Goal: Information Seeking & Learning: Learn about a topic

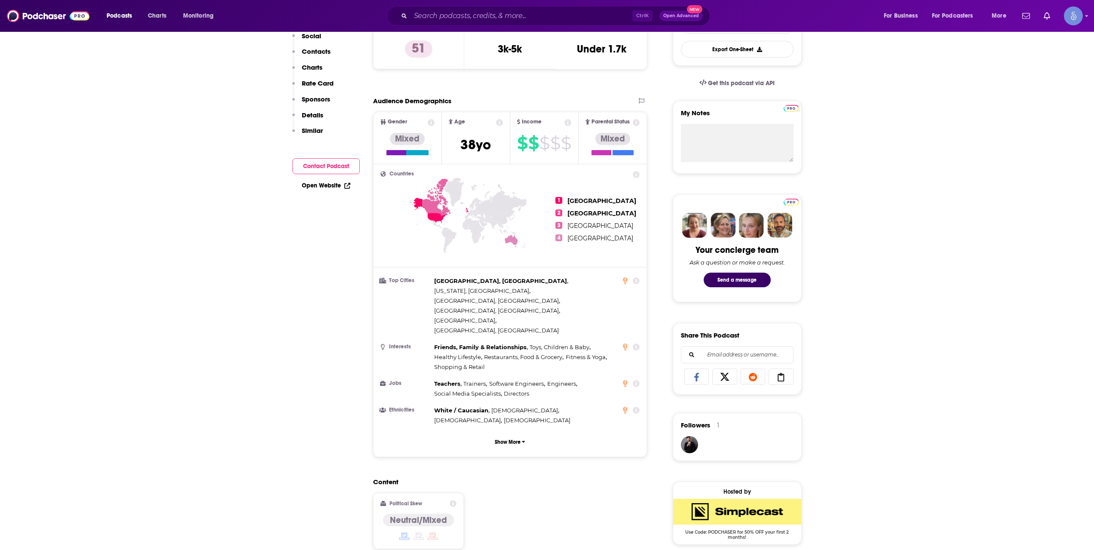
scroll to position [287, 0]
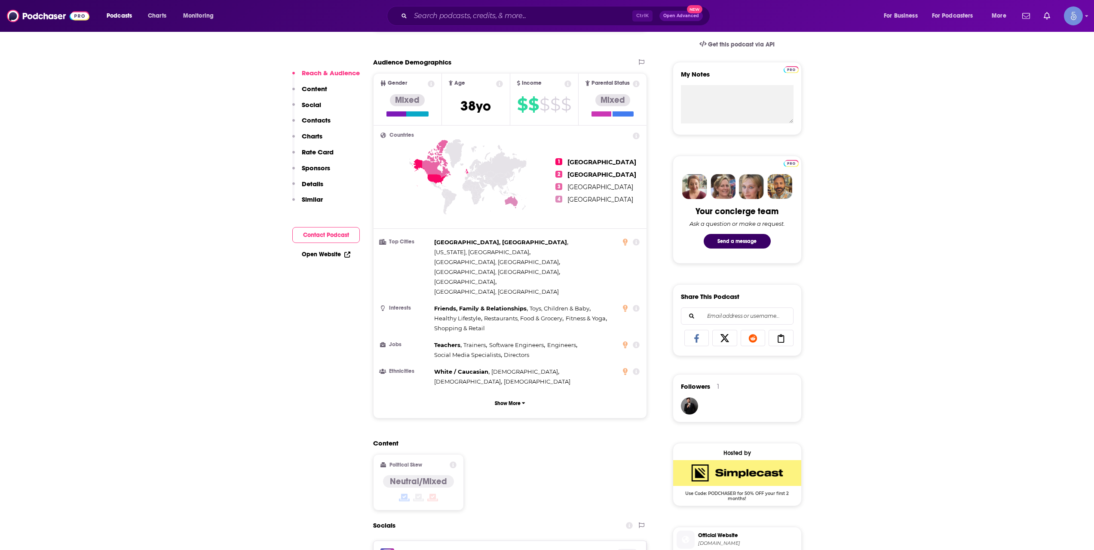
click at [454, 5] on div "Podcasts Charts Monitoring Ctrl K Open Advanced New For Business For Podcasters…" at bounding box center [547, 16] width 1094 height 32
click at [456, 14] on input "Search podcasts, credits, & more..." at bounding box center [521, 16] width 222 height 14
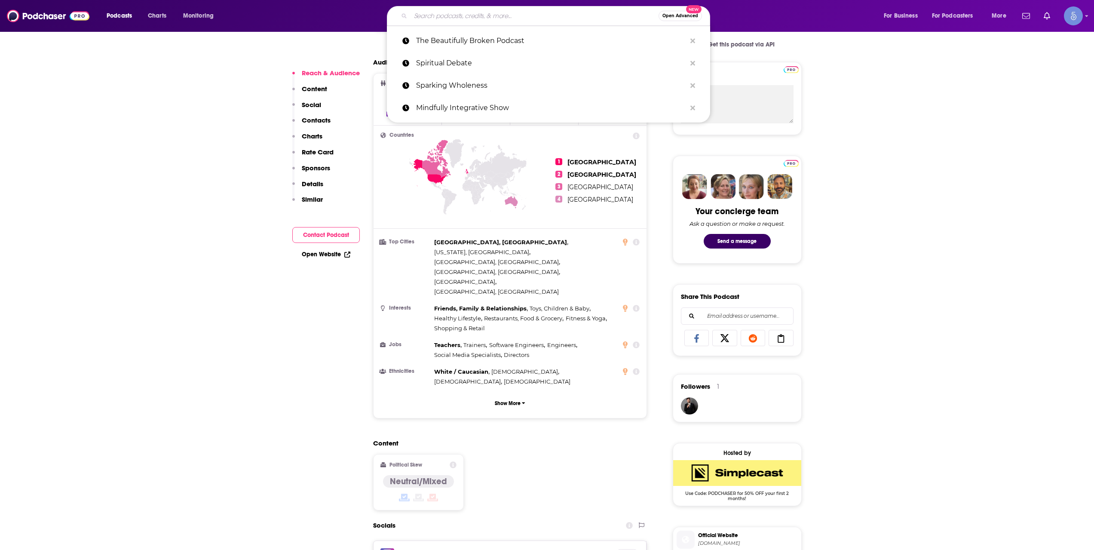
paste input "Rebel Scientist"
type input "Rebel Scientist"
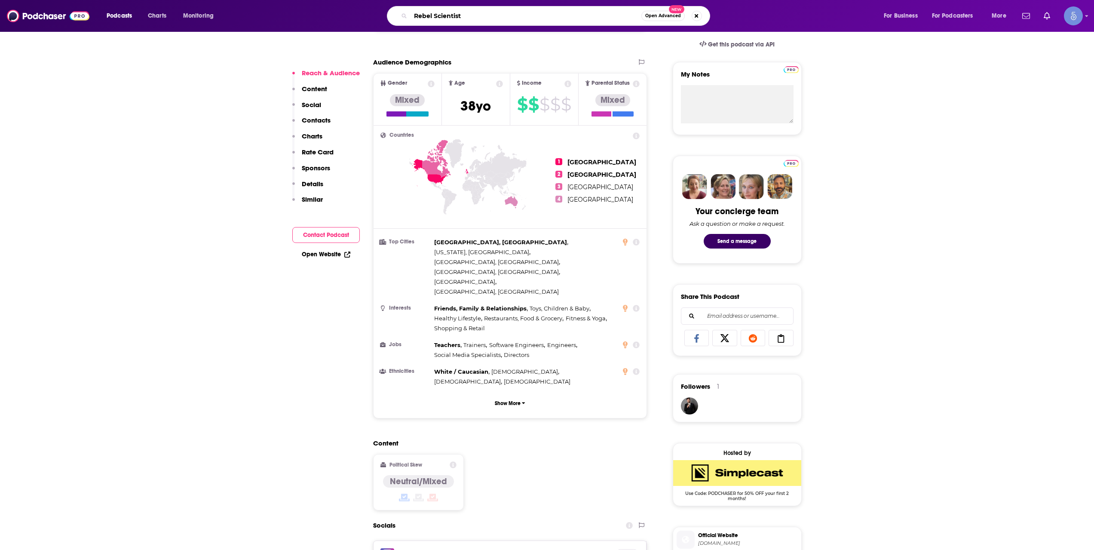
click at [492, 15] on input "Rebel Scientist" at bounding box center [525, 16] width 231 height 14
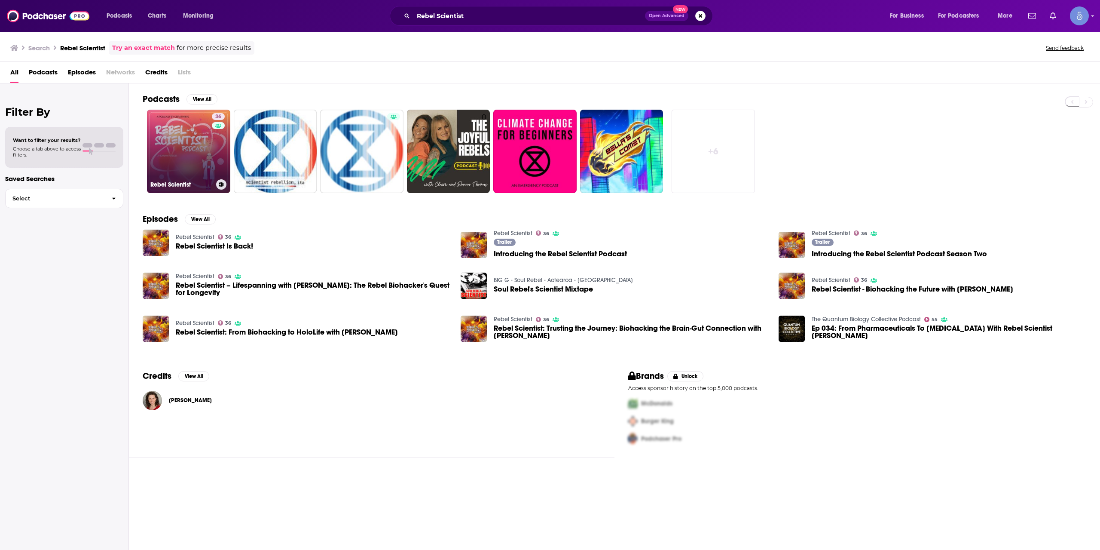
click at [197, 158] on link "36 Rebel Scientist" at bounding box center [188, 151] width 83 height 83
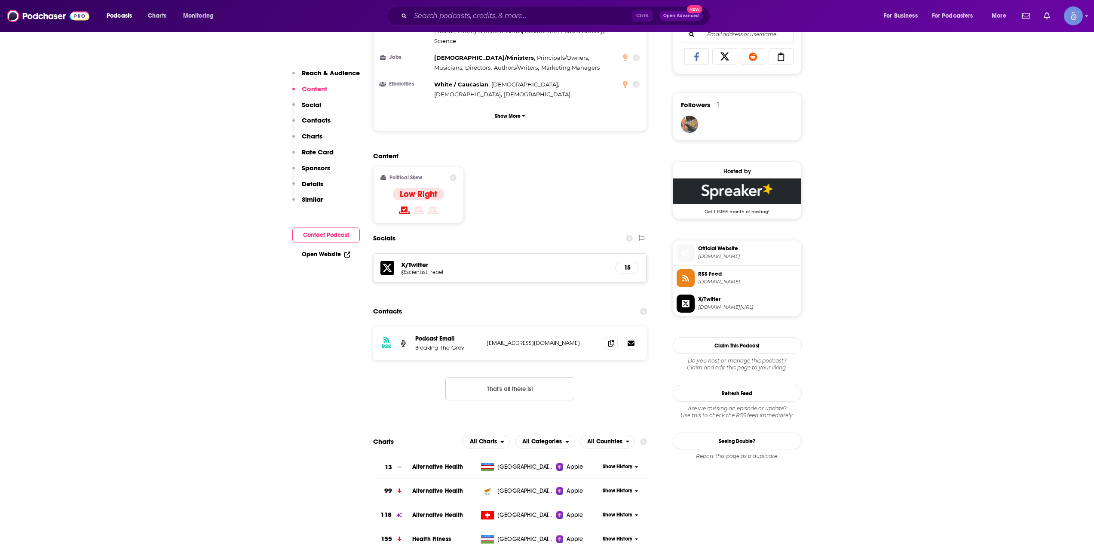
scroll to position [573, 0]
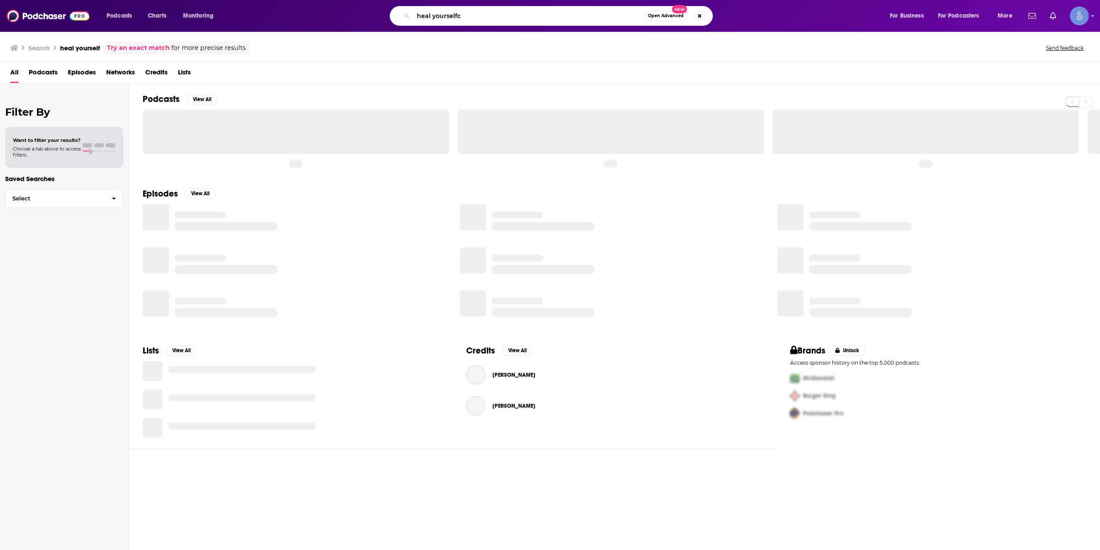
click at [504, 19] on input "heal yourselfc" at bounding box center [528, 16] width 231 height 14
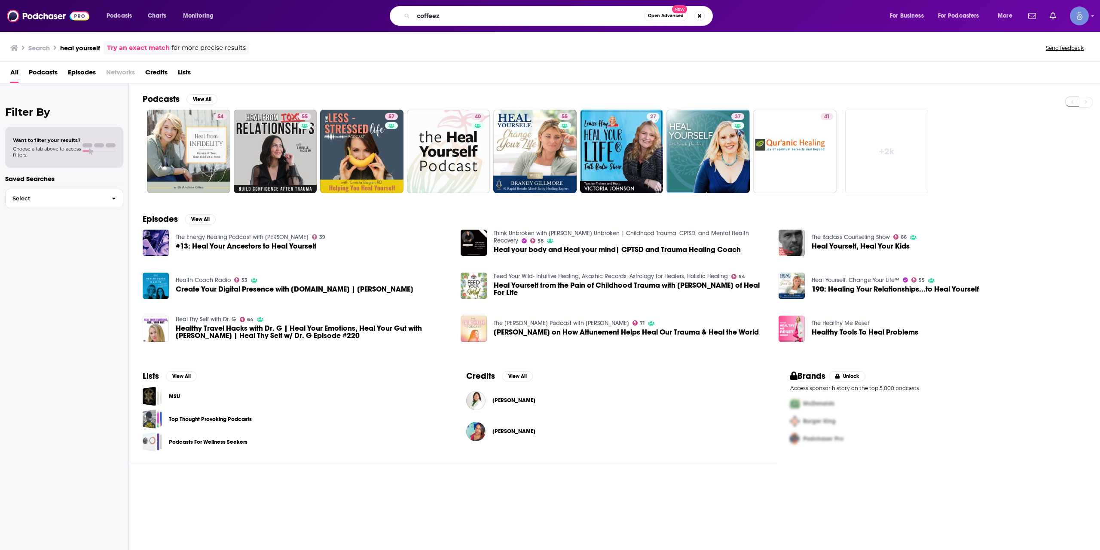
type input "coffeez"
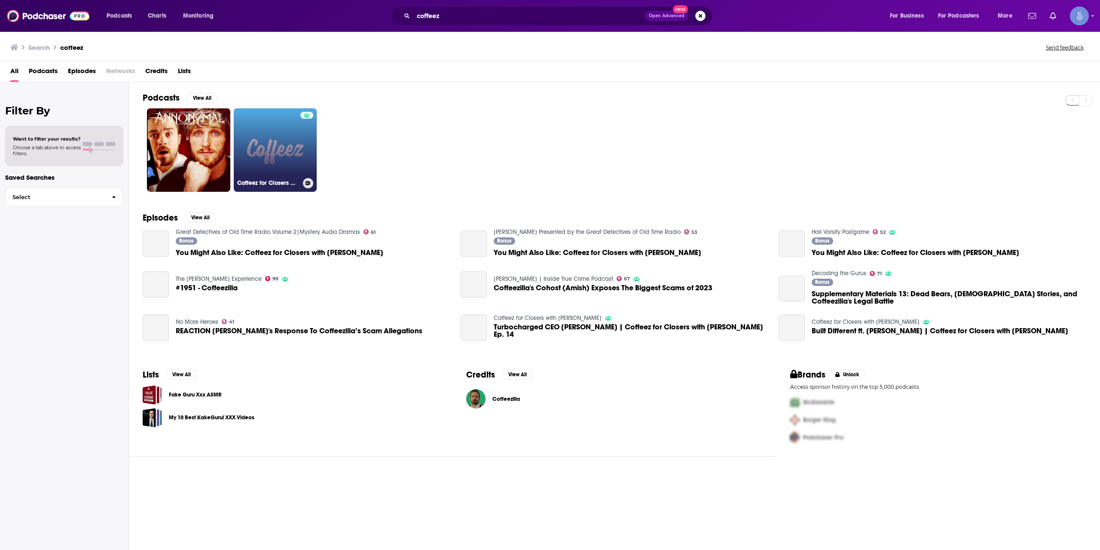
click at [280, 162] on link "Coffeez for Closers with Joe Shalaby" at bounding box center [275, 149] width 83 height 83
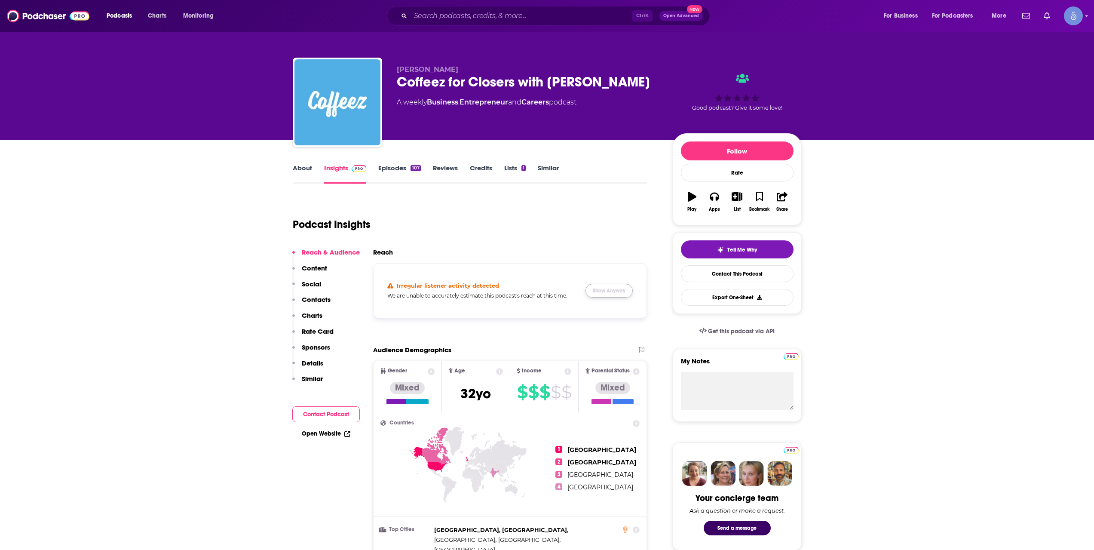
click at [597, 286] on button "Show Anyway" at bounding box center [608, 291] width 47 height 14
